Goal: Use online tool/utility: Utilize a website feature to perform a specific function

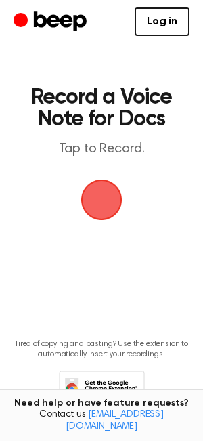
click at [97, 200] on span "button" at bounding box center [102, 200] width 38 height 38
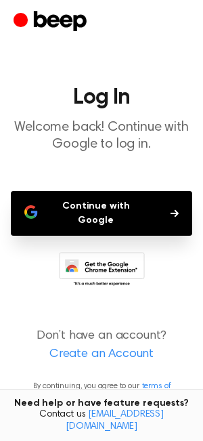
click at [98, 201] on button "Continue with Google" at bounding box center [101, 213] width 181 height 45
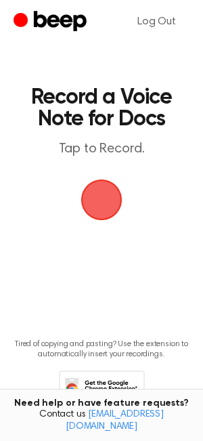
click at [94, 204] on span "button" at bounding box center [102, 200] width 38 height 38
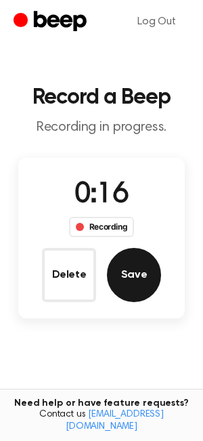
click at [108, 278] on button "Save" at bounding box center [134, 275] width 54 height 54
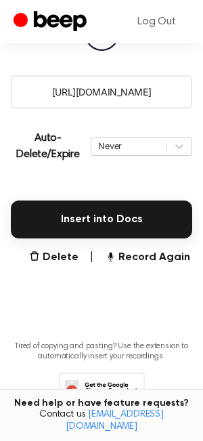
scroll to position [231, 0]
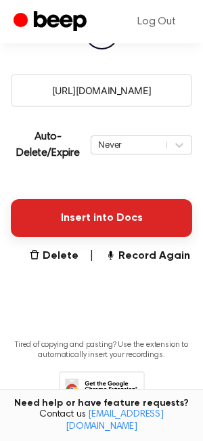
click at [87, 215] on button "Insert into Docs" at bounding box center [101, 218] width 181 height 38
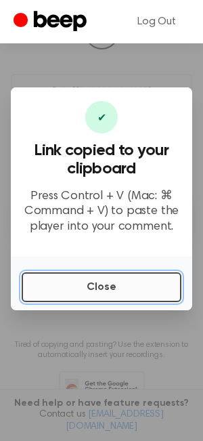
click at [78, 290] on button "Close" at bounding box center [102, 287] width 160 height 30
